Goal: Transaction & Acquisition: Purchase product/service

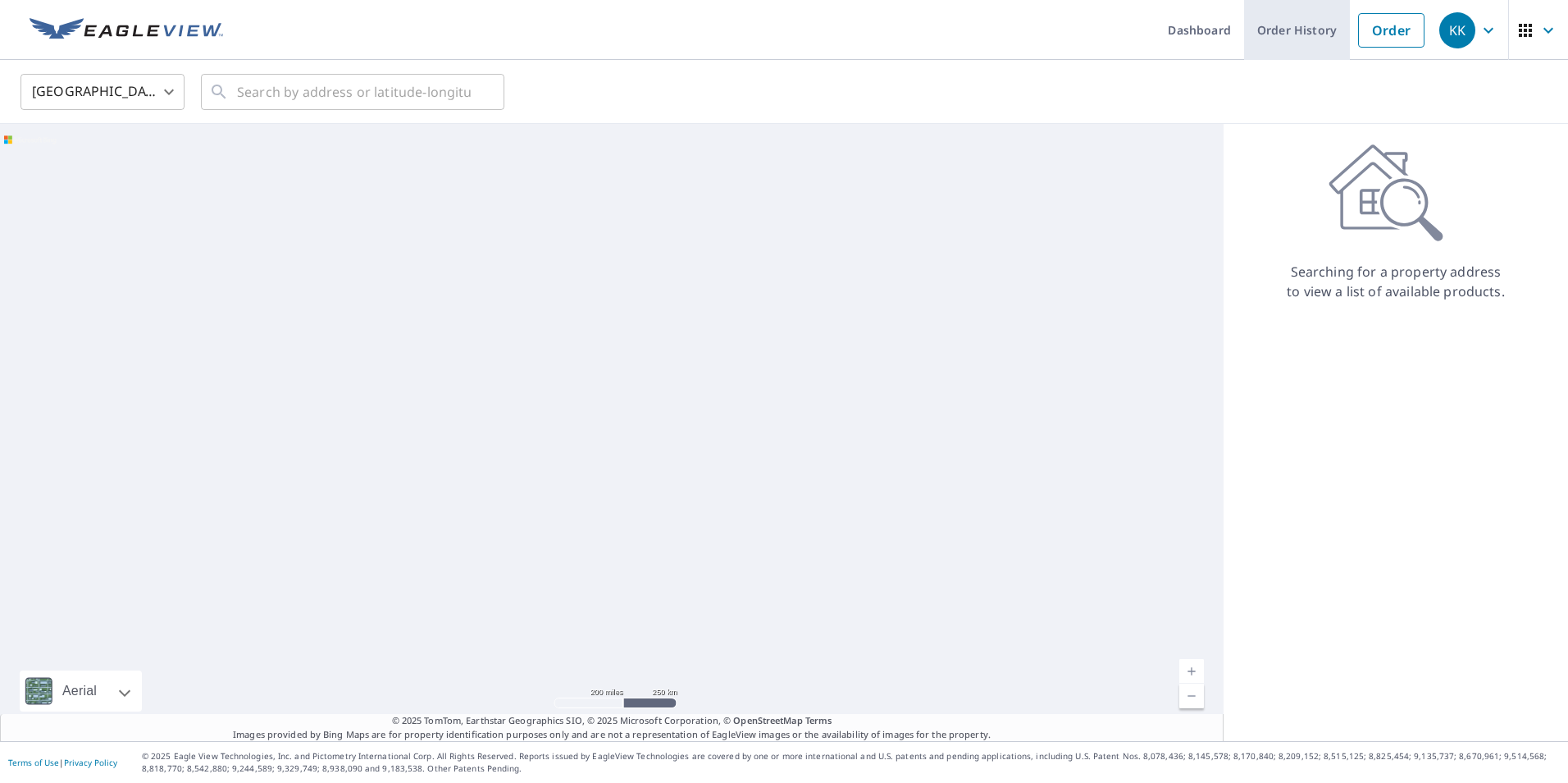
click at [1311, 33] on link "Order History" at bounding box center [1297, 30] width 106 height 60
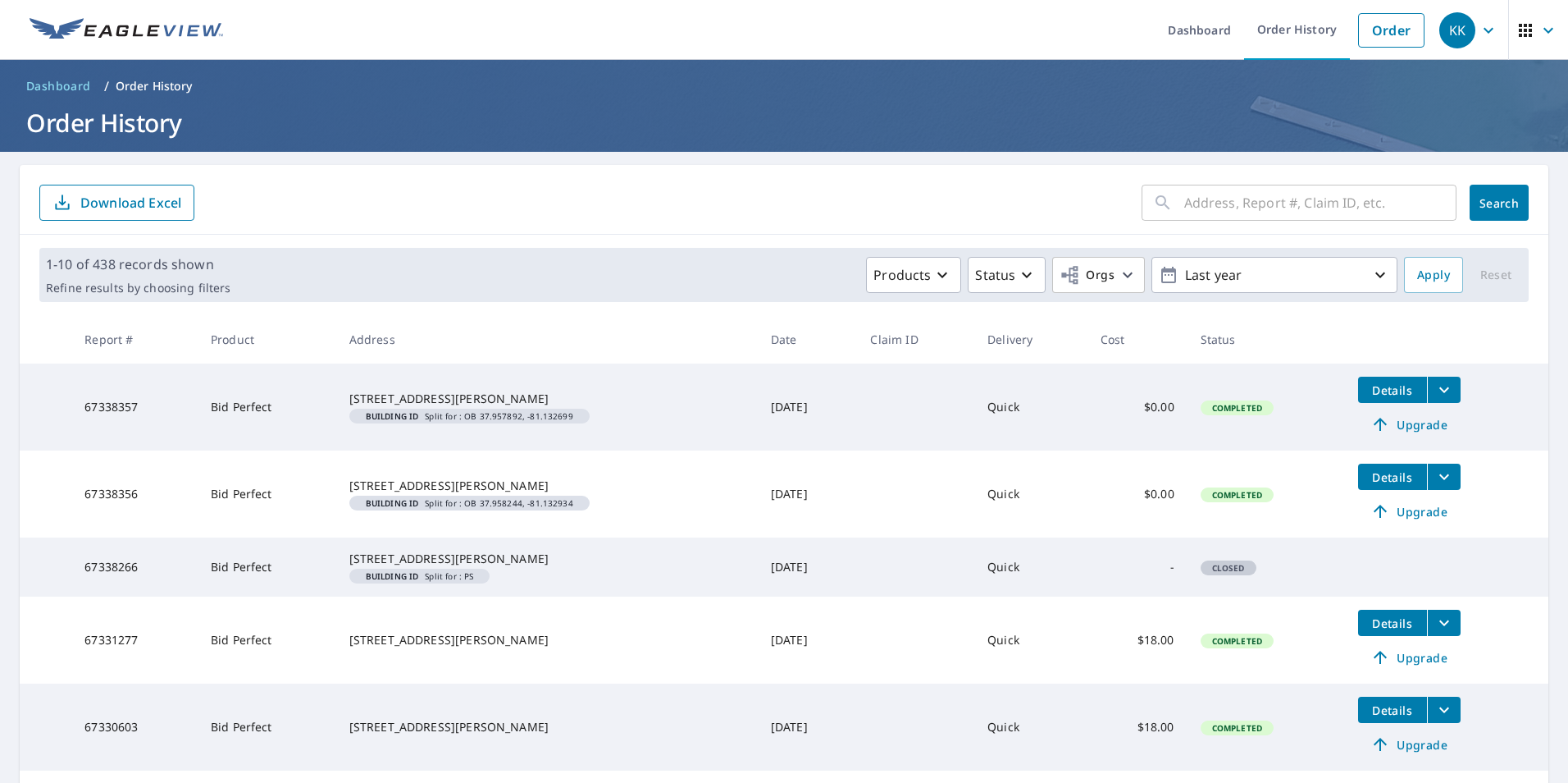
click at [1189, 211] on input "text" at bounding box center [1321, 203] width 272 height 46
click at [1358, 207] on input "30 Independence" at bounding box center [1305, 203] width 241 height 46
type input "30 Independence Tioga"
click button "Search" at bounding box center [1499, 203] width 59 height 37
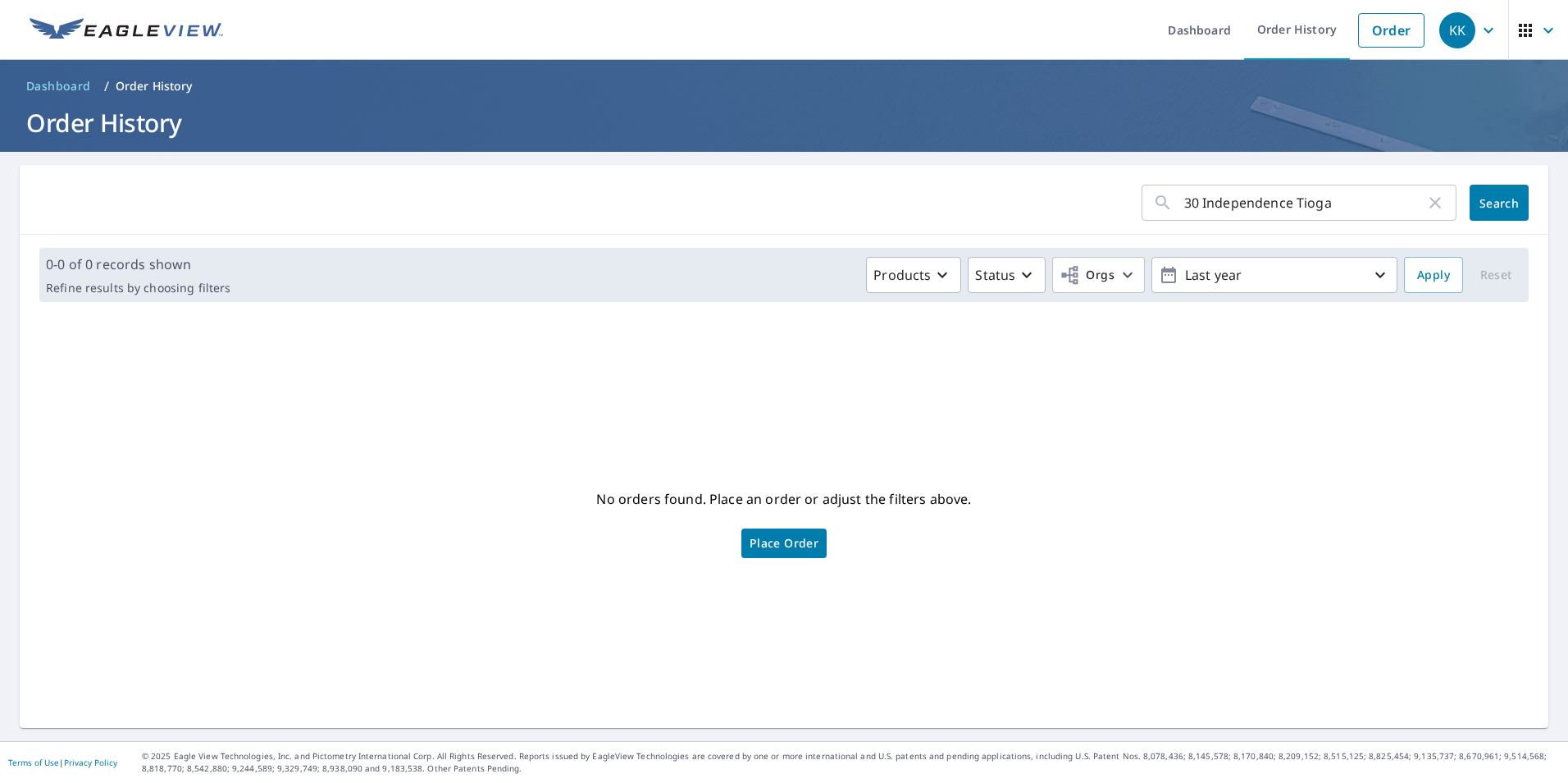
click at [1430, 206] on icon "button" at bounding box center [1436, 203] width 20 height 20
click at [1374, 206] on input "text" at bounding box center [1321, 203] width 272 height 46
paste input "[STREET_ADDRESS]"
type input "[STREET_ADDRESS]"
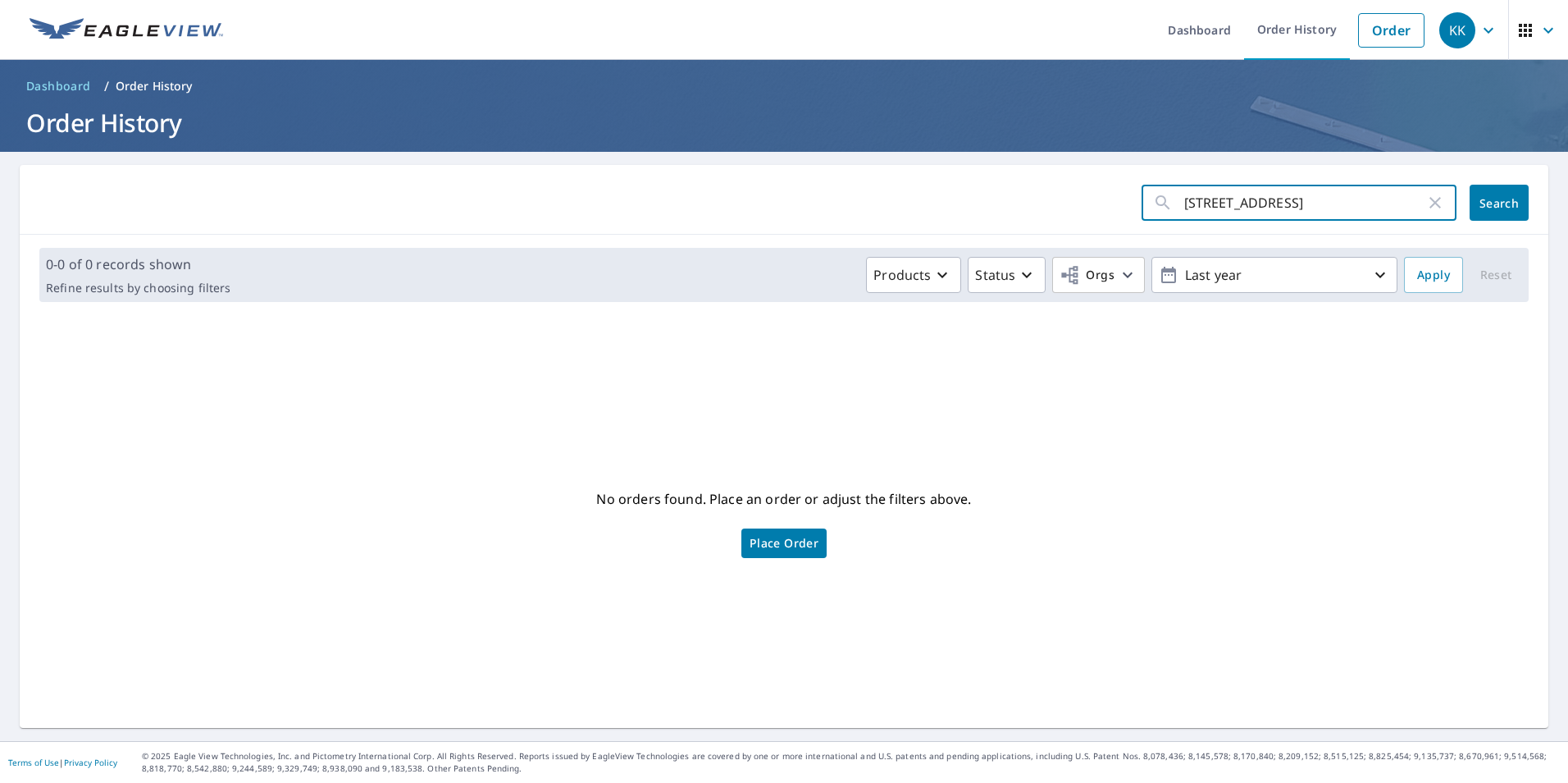
click at [1472, 213] on button "Search" at bounding box center [1499, 203] width 59 height 37
click at [1373, 207] on input "[STREET_ADDRESS]" at bounding box center [1305, 203] width 241 height 46
click at [1394, 37] on link "Order" at bounding box center [1391, 30] width 67 height 35
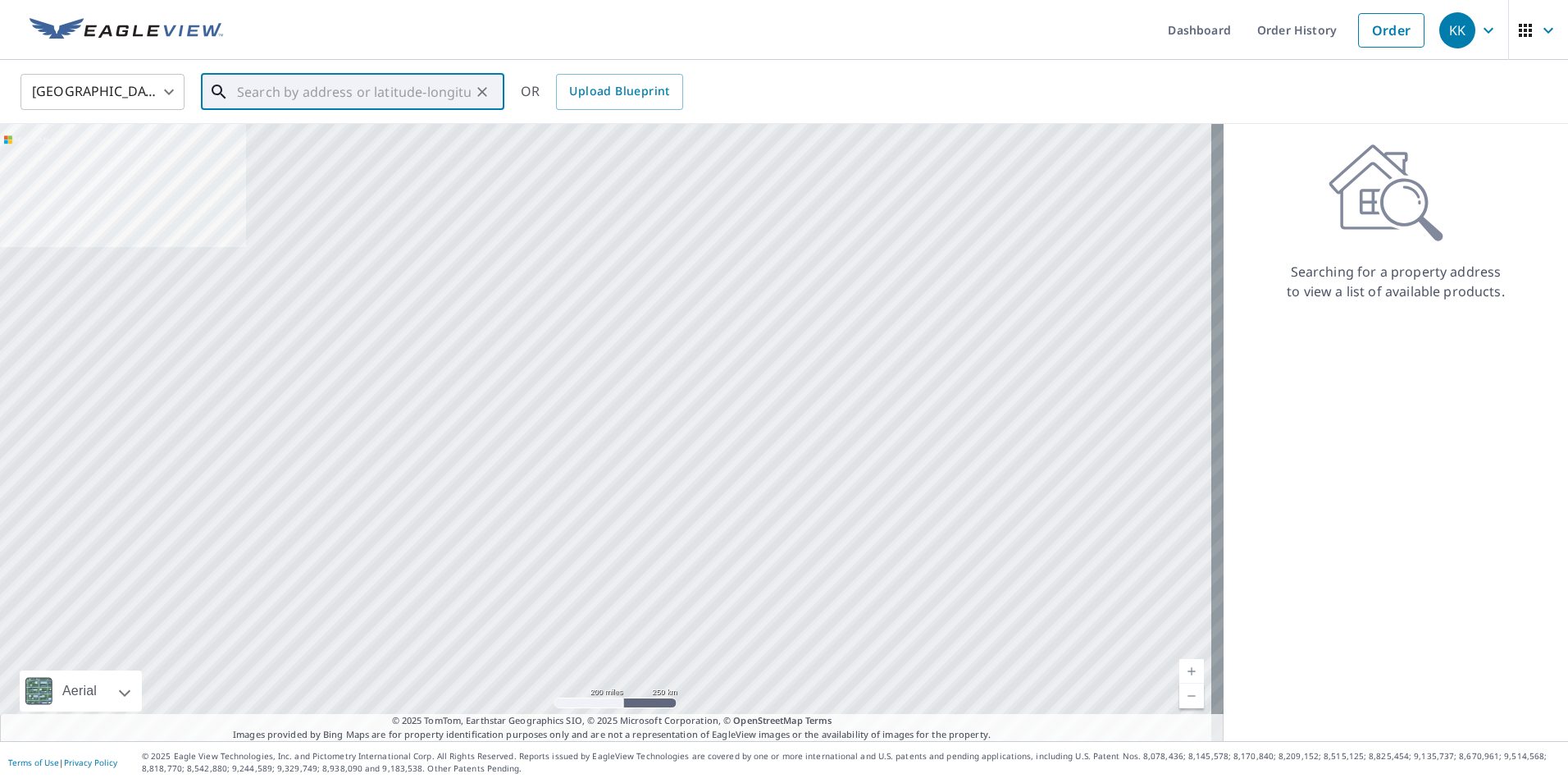
click at [420, 98] on input "text" at bounding box center [353, 91] width 234 height 46
paste input "[STREET_ADDRESS]"
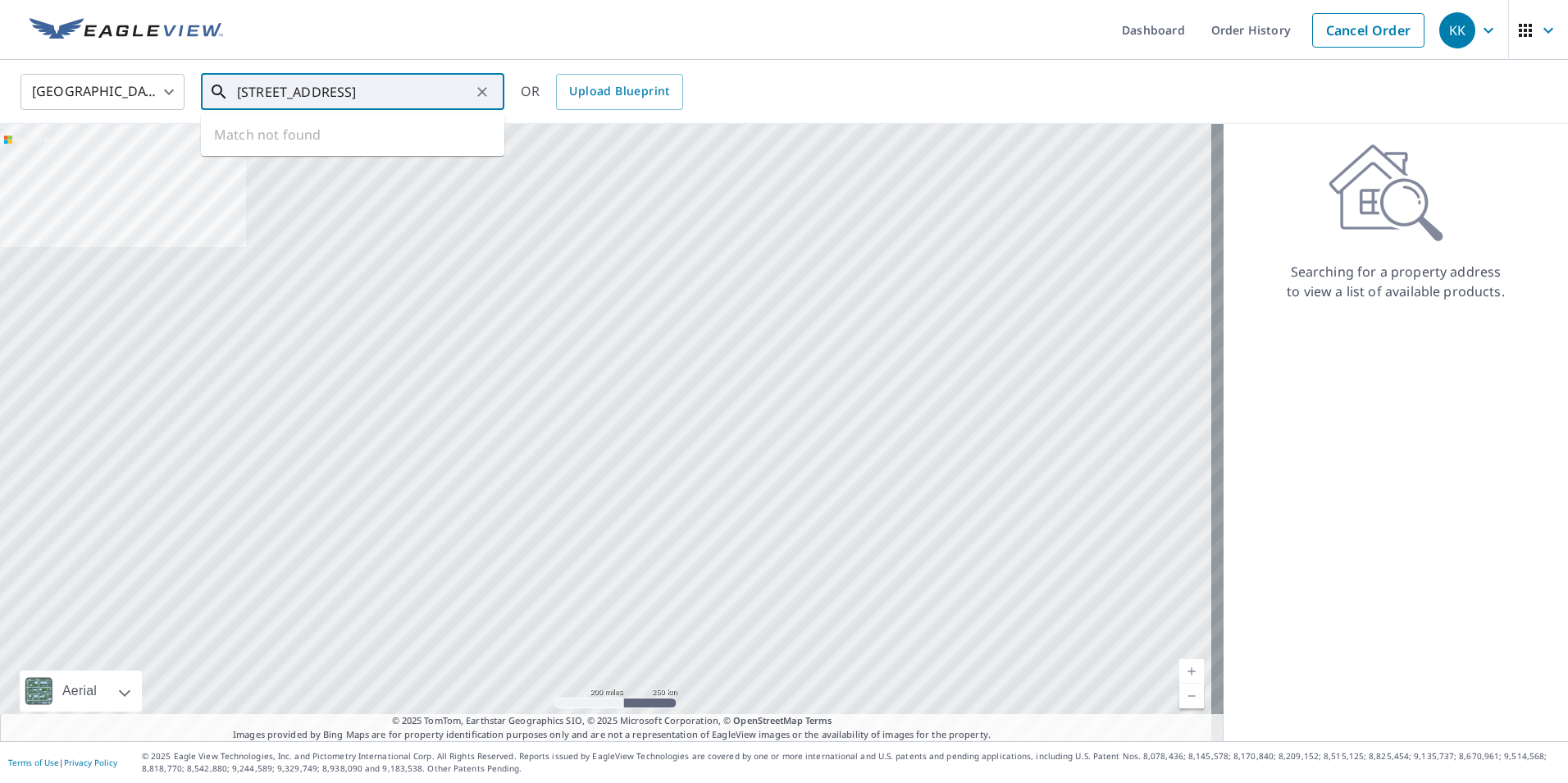
scroll to position [0, 37]
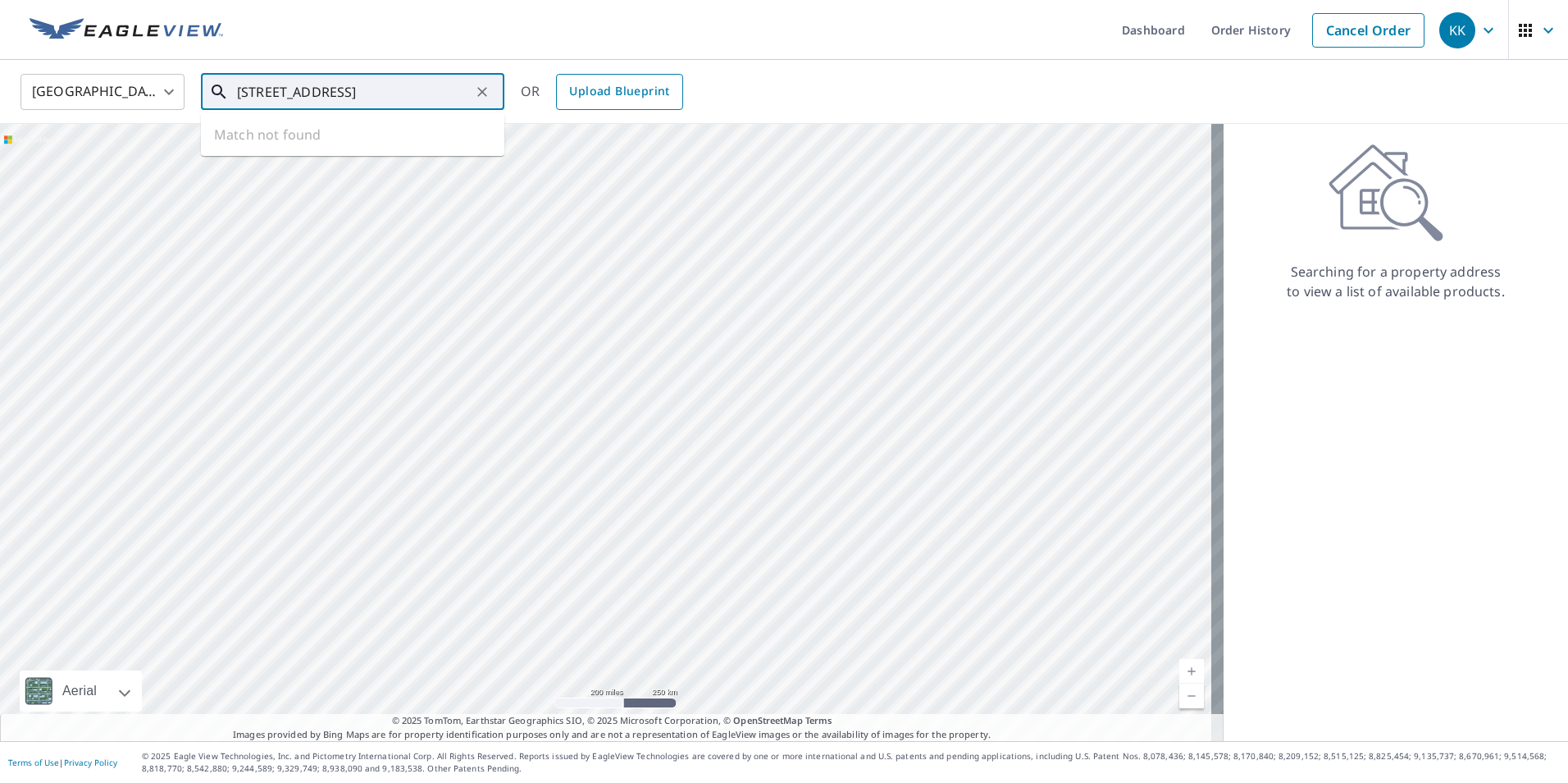
type input "[STREET_ADDRESS]"
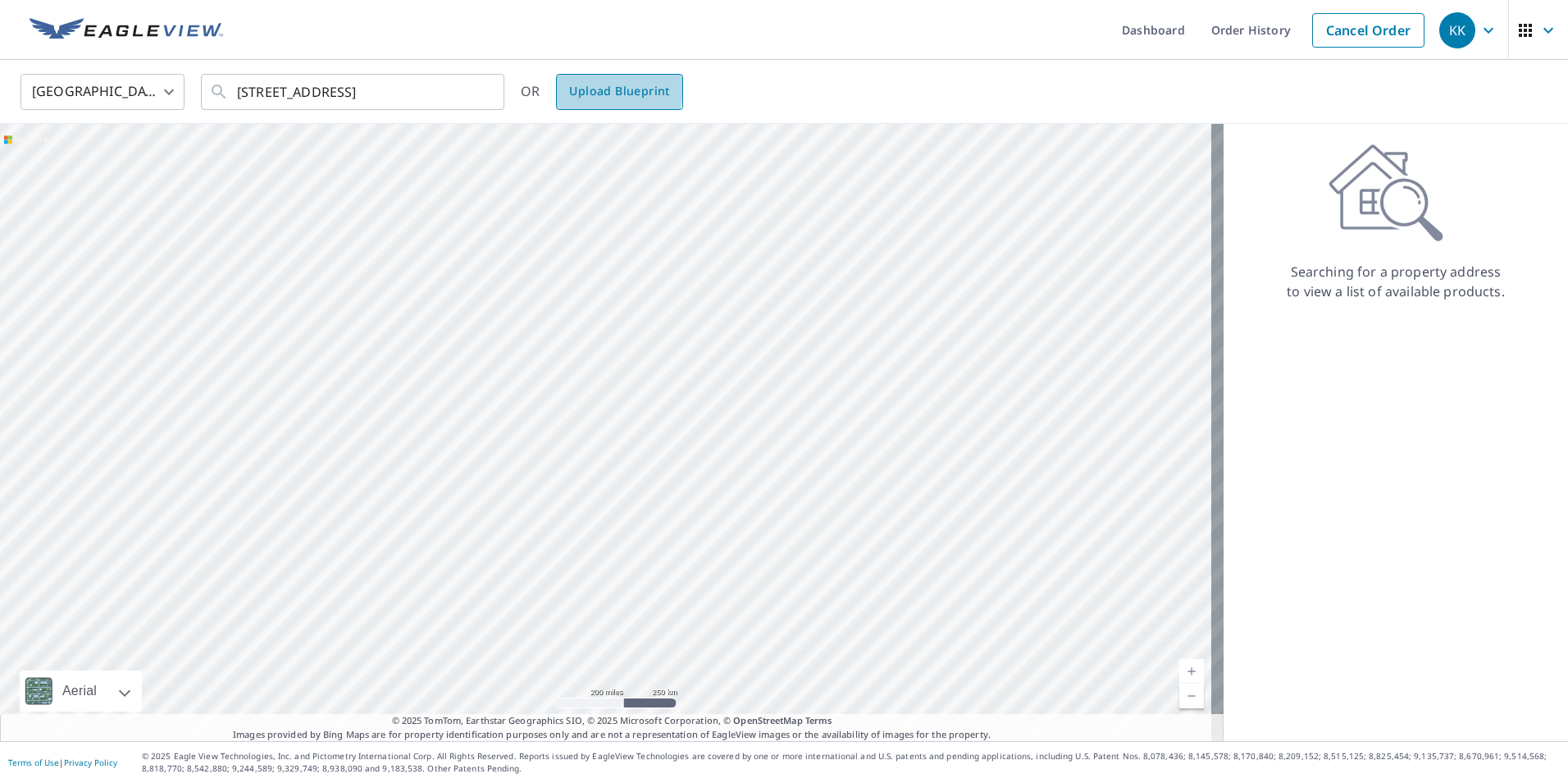
click at [565, 85] on link "Upload Blueprint" at bounding box center [619, 92] width 126 height 37
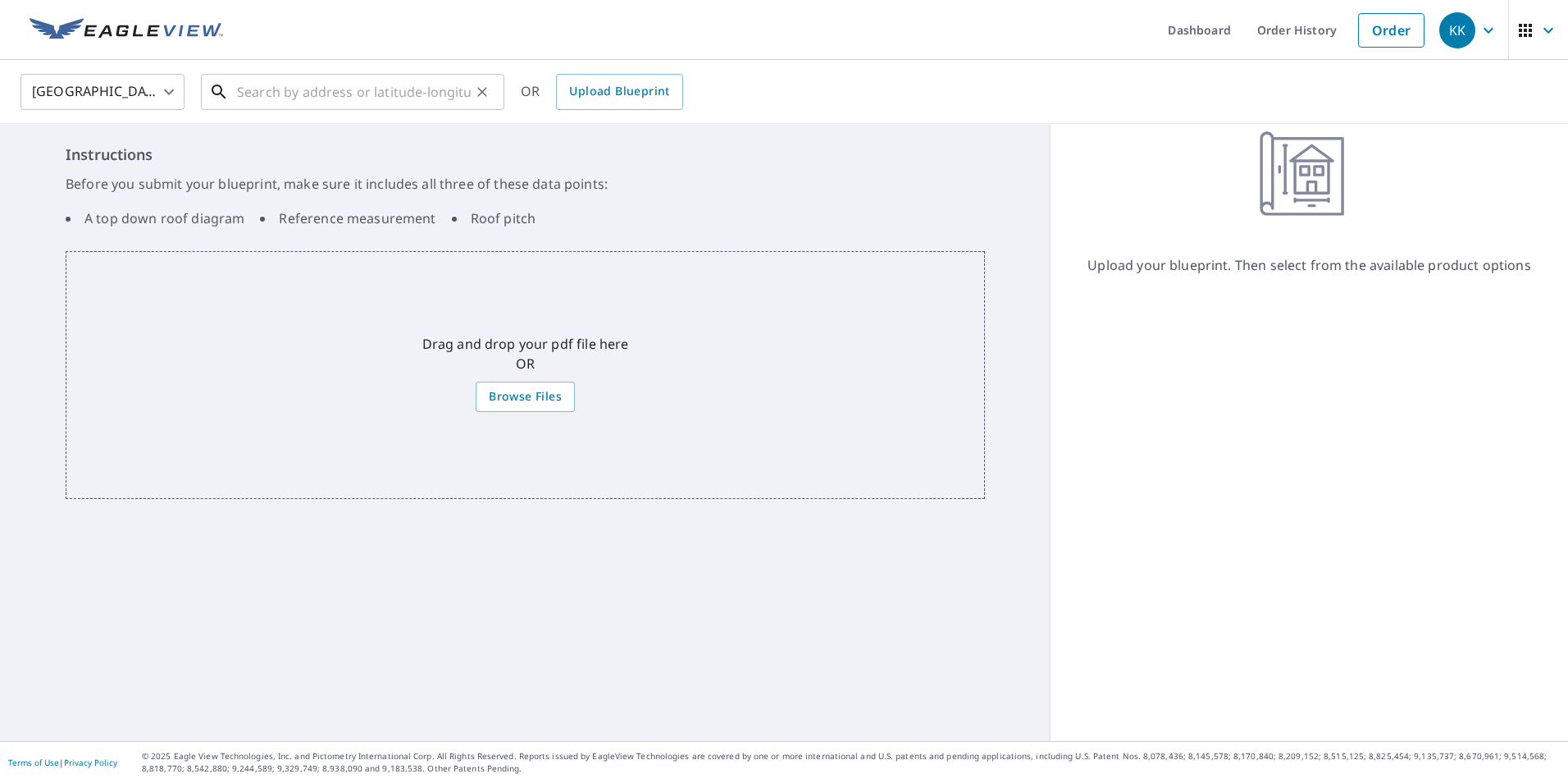
click at [429, 86] on input "text" at bounding box center [353, 91] width 234 height 46
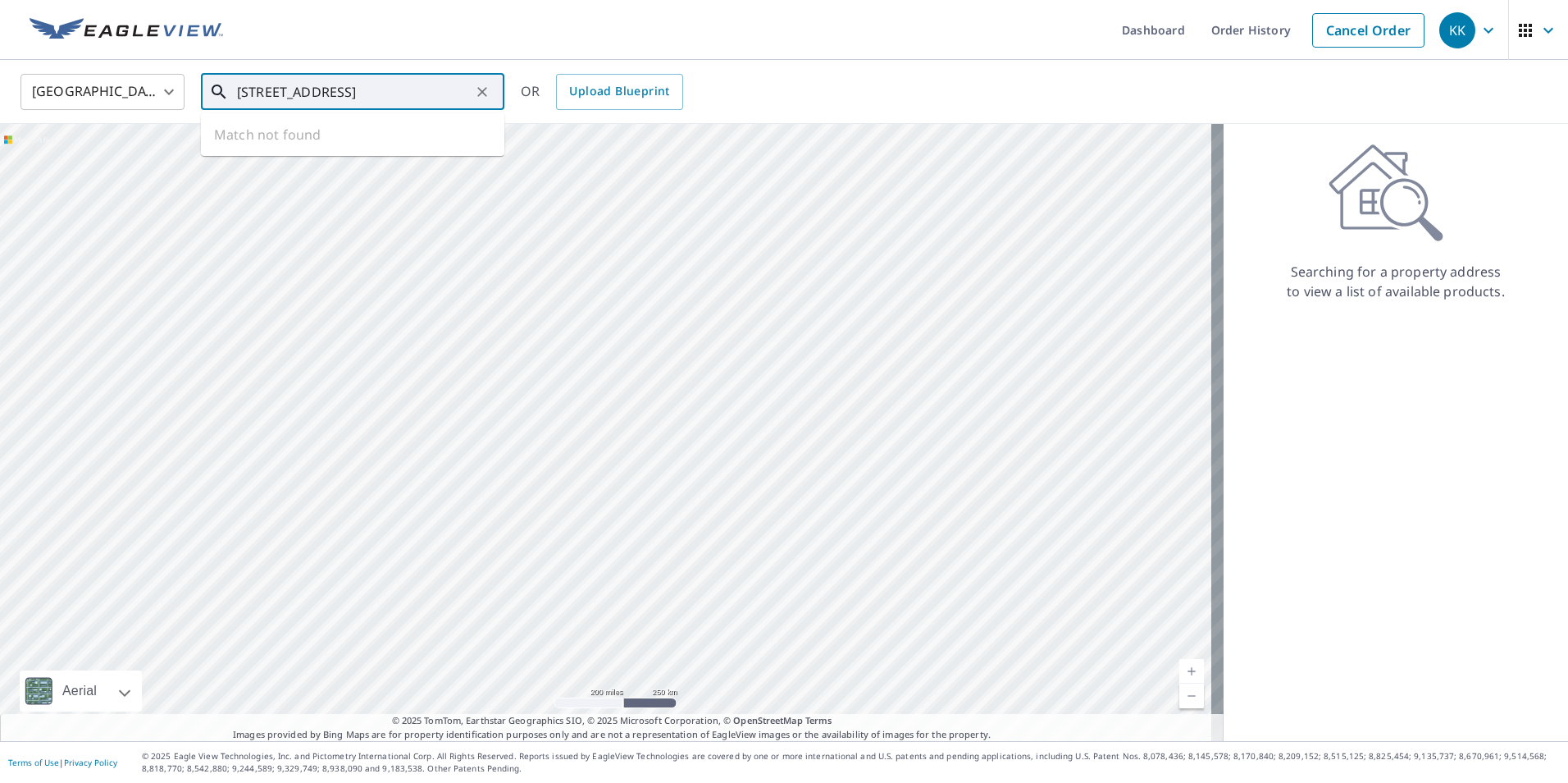
scroll to position [0, 37]
type input "[STREET_ADDRESS]"
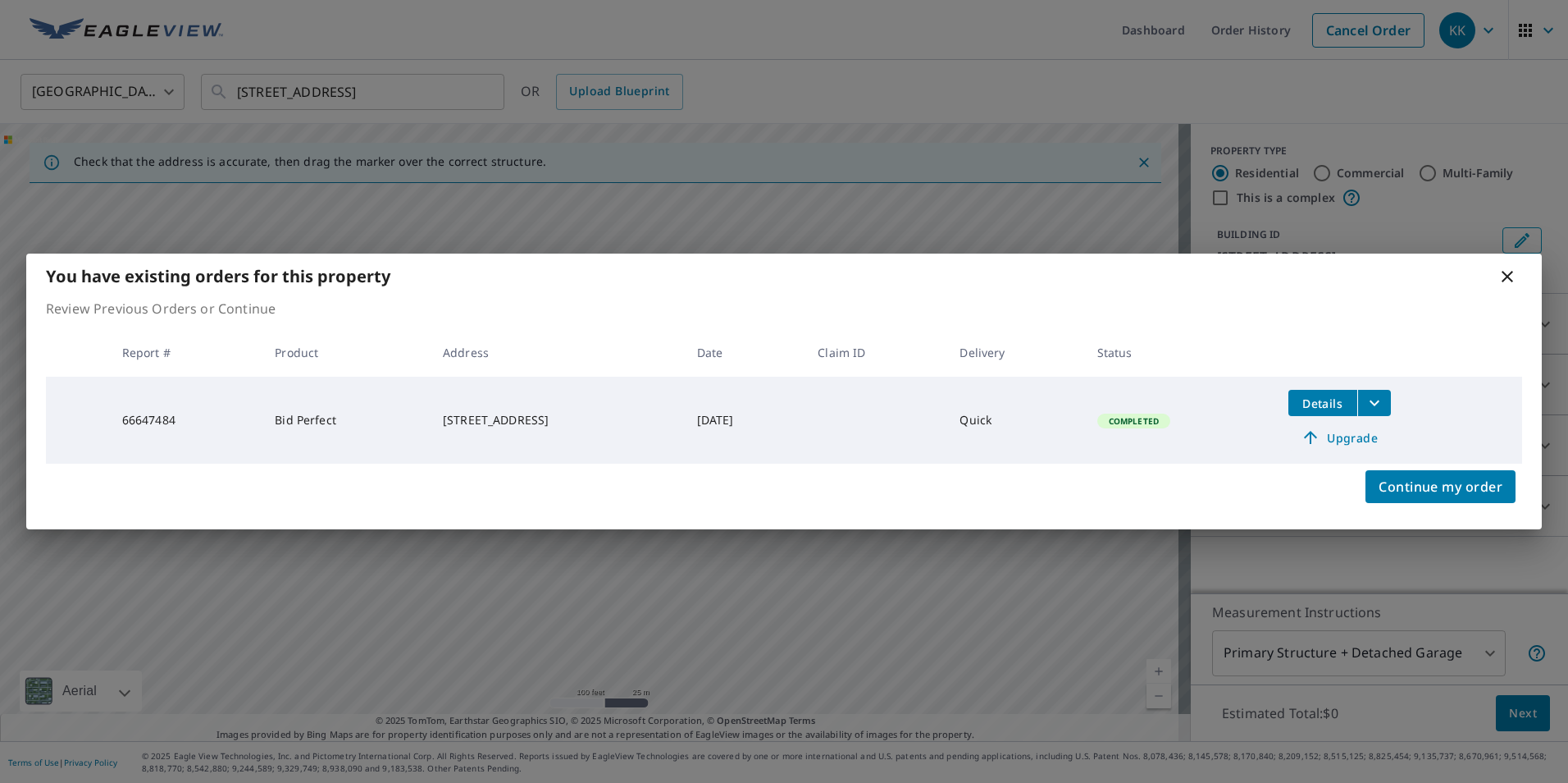
click at [1345, 434] on span "Upgrade" at bounding box center [1339, 438] width 83 height 20
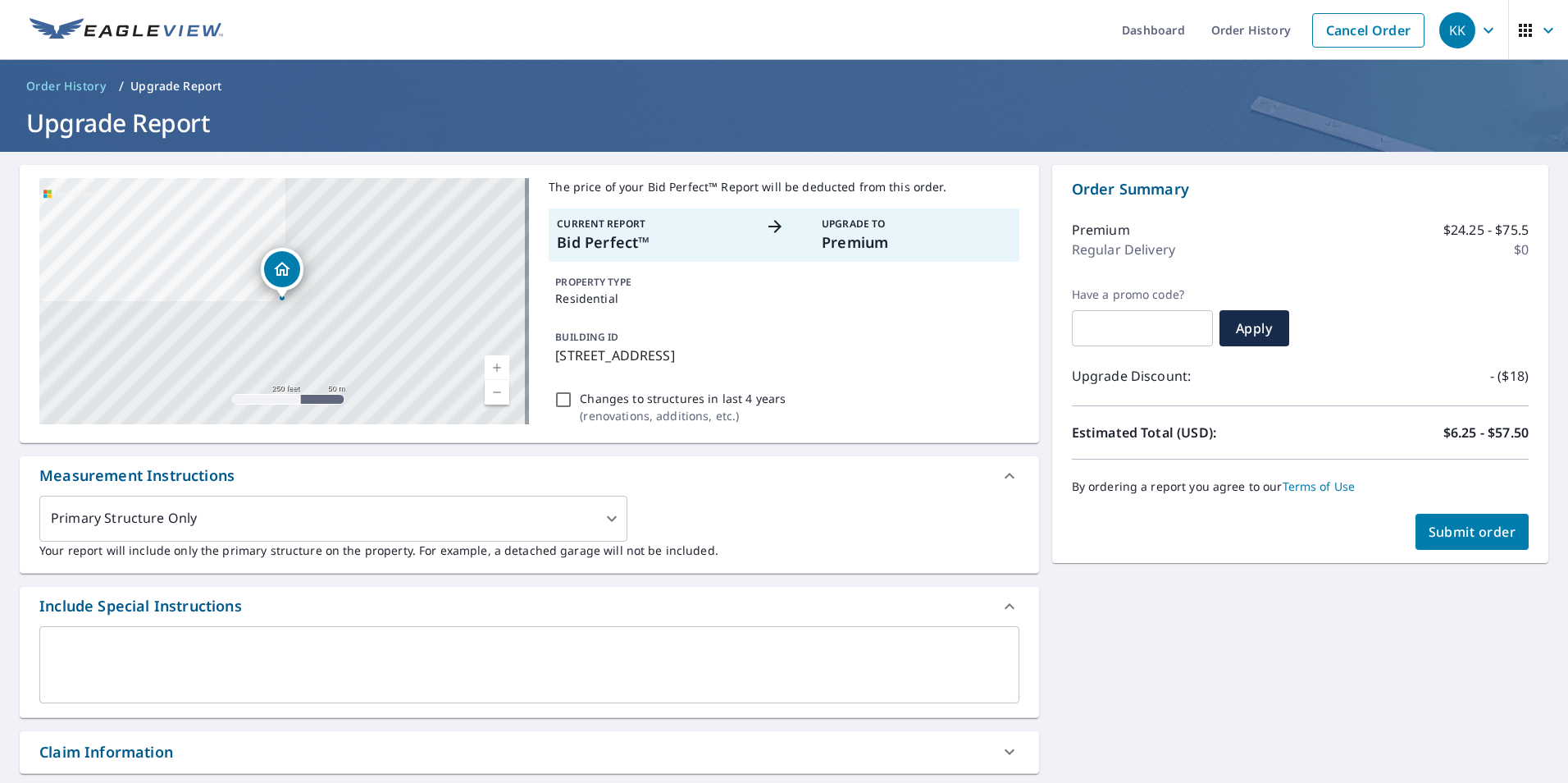
click at [562, 403] on input "Changes to structures in last 4 years ( renovations, additions, etc. )" at bounding box center [563, 399] width 20 height 20
checkbox input "true"
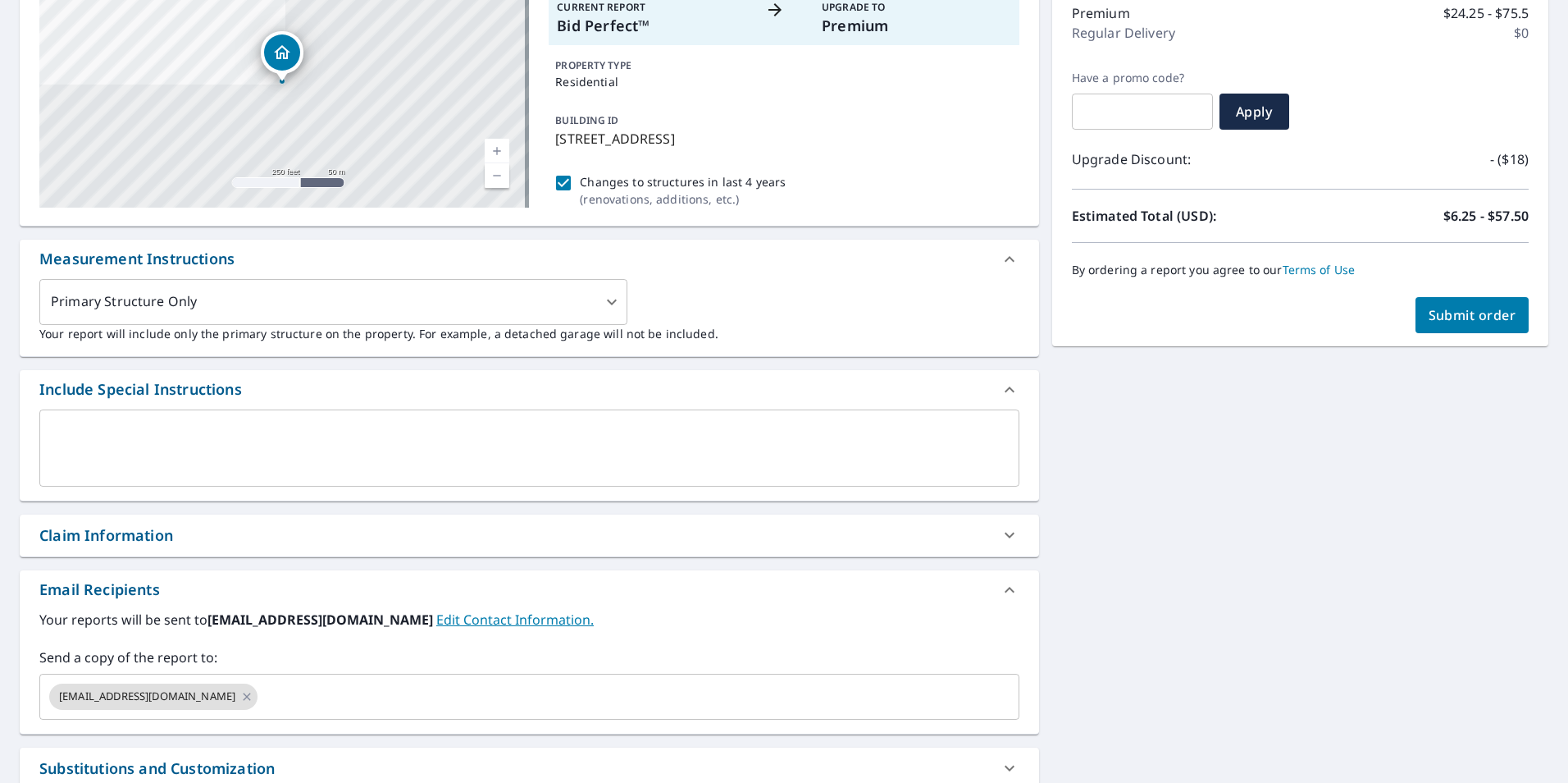
scroll to position [246, 0]
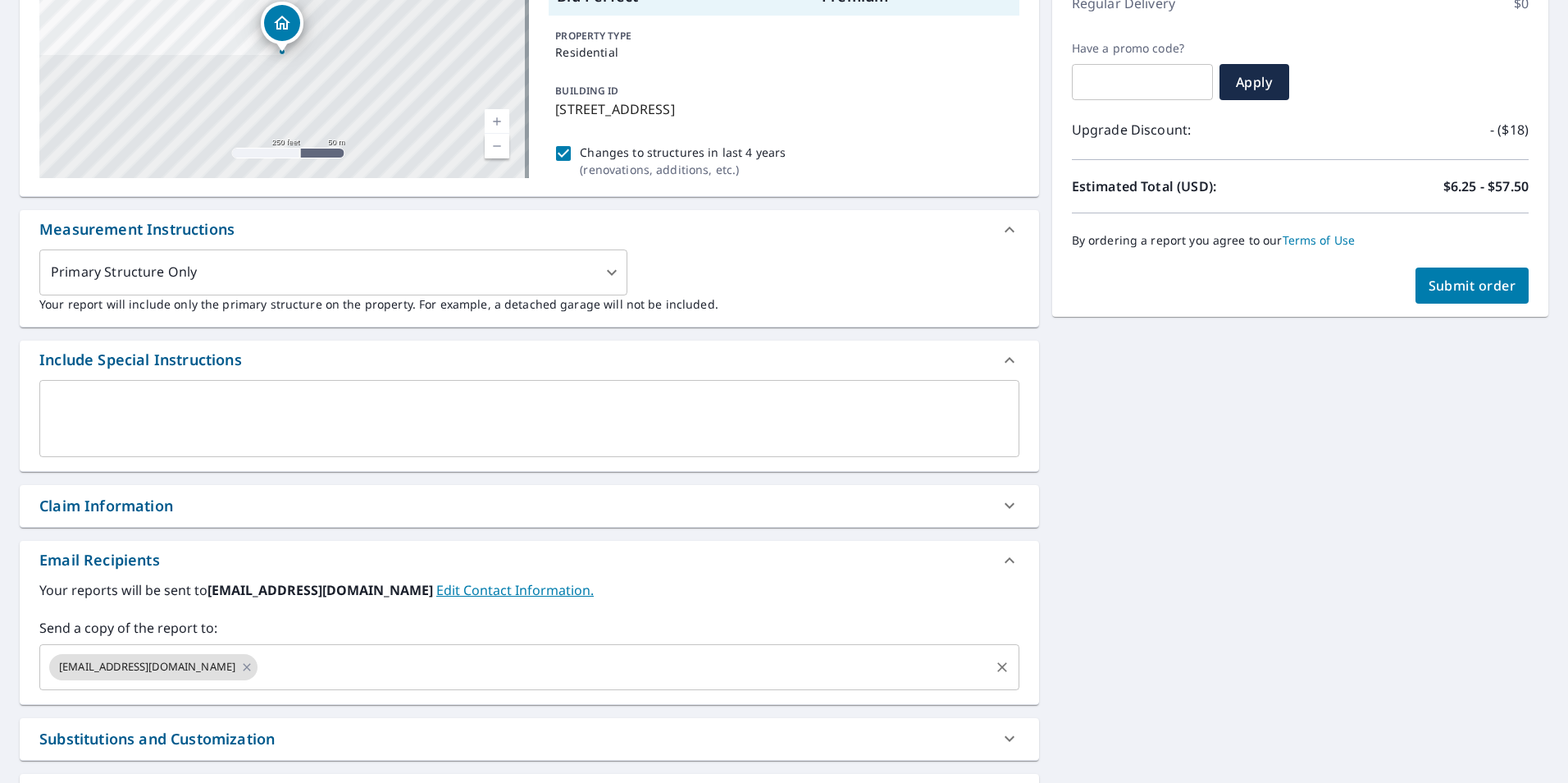
click at [605, 661] on input "text" at bounding box center [624, 667] width 727 height 31
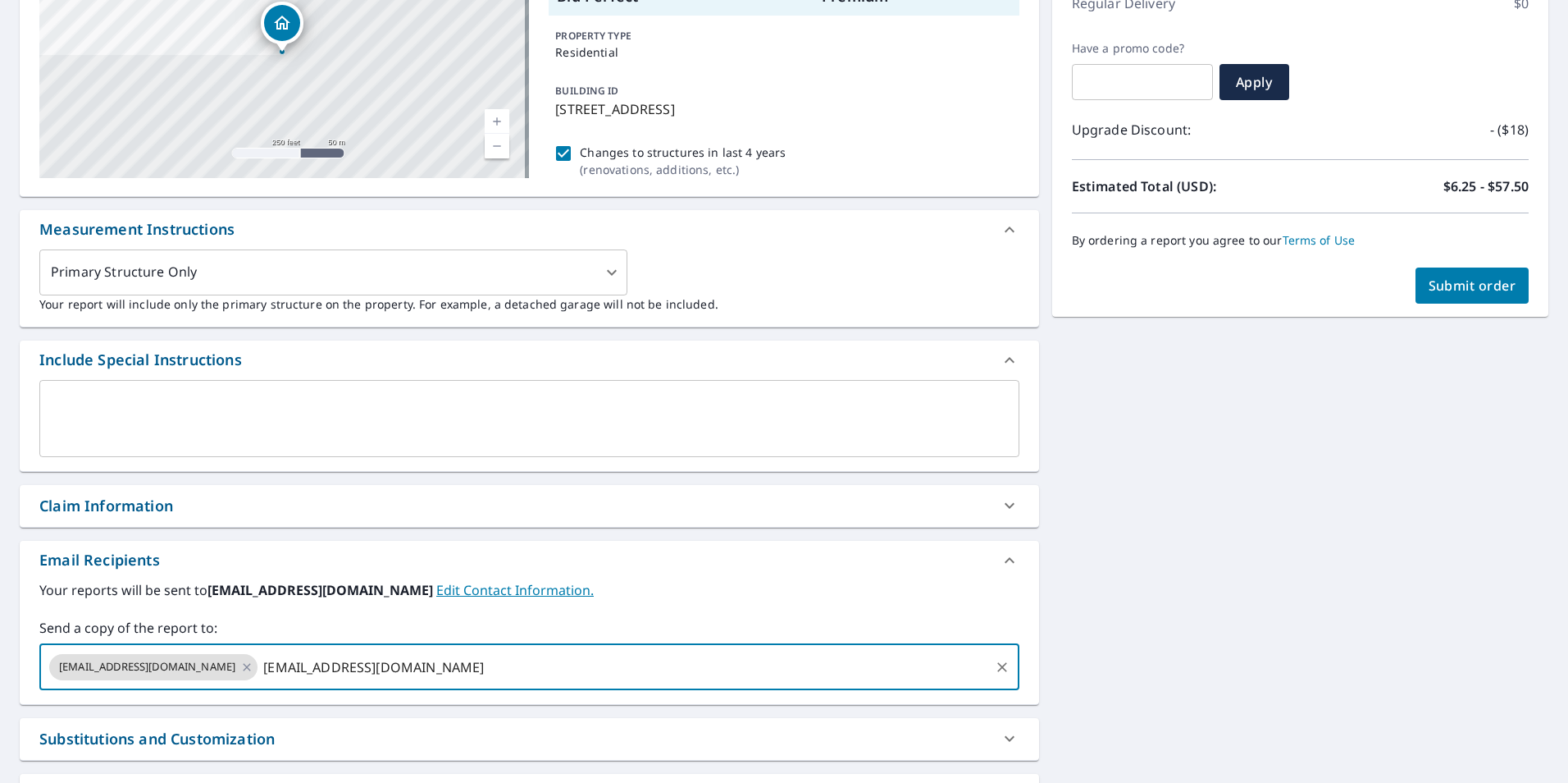
type input "[EMAIL_ADDRESS][DOMAIN_NAME]"
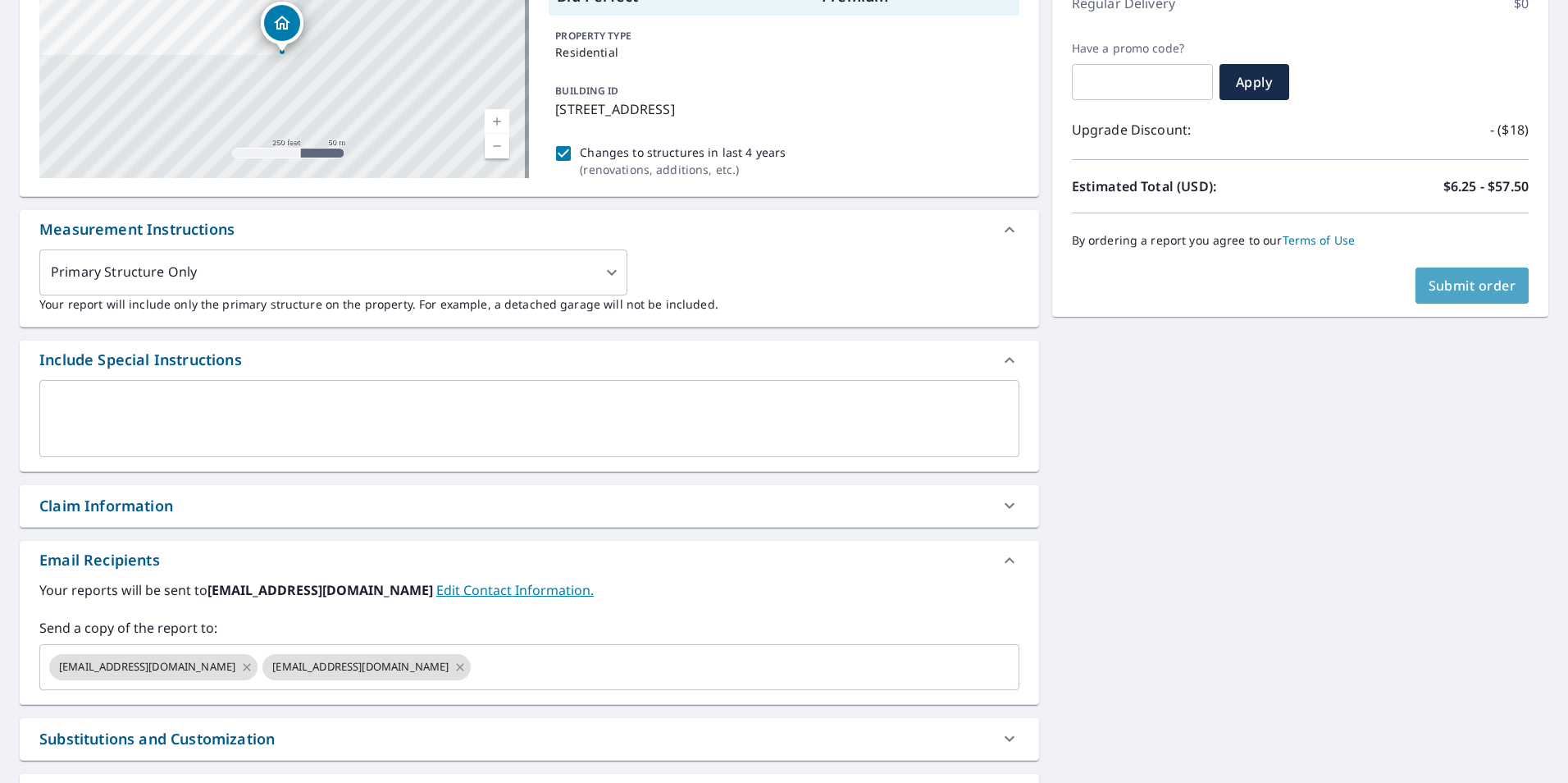
click at [1500, 291] on span "Submit order" at bounding box center [1472, 286] width 88 height 18
